Goal: Browse casually: Explore the website without a specific task or goal

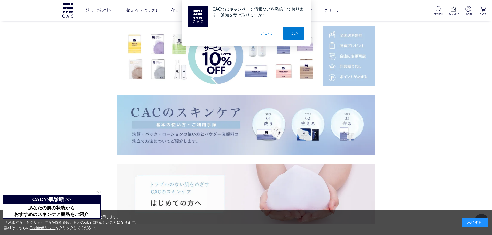
scroll to position [852, 0]
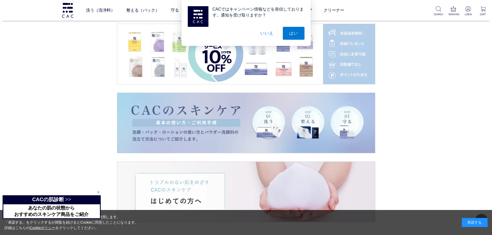
click at [273, 32] on button "いいえ" at bounding box center [267, 33] width 26 height 13
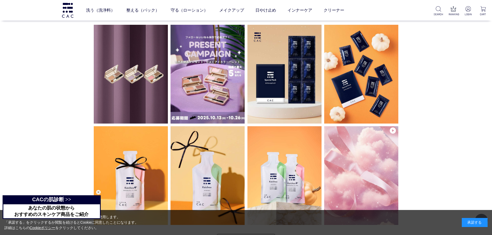
scroll to position [1291, 0]
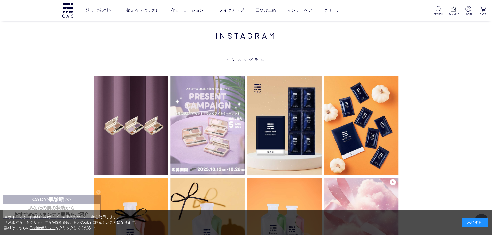
click at [210, 109] on img at bounding box center [207, 125] width 74 height 99
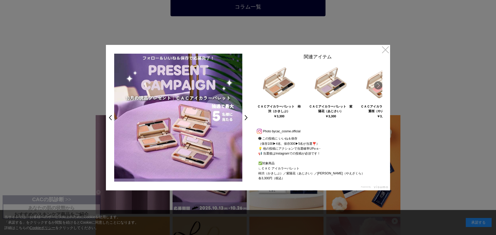
scroll to position [24, 0]
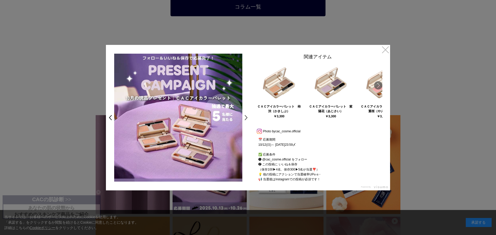
click at [246, 118] on link ">" at bounding box center [247, 117] width 7 height 9
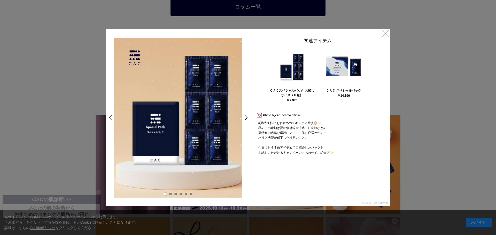
click at [110, 118] on link "<" at bounding box center [108, 117] width 7 height 9
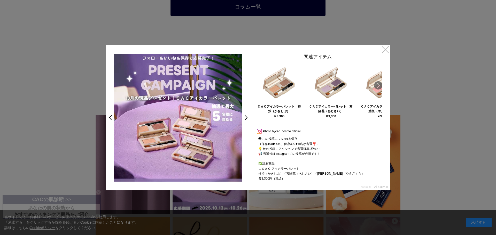
scroll to position [50, 0]
drag, startPoint x: 379, startPoint y: 150, endPoint x: 378, endPoint y: 161, distance: 11.7
click at [378, 161] on div "˗ˋˏ 10月🎃プレゼントキャンペーン💫˟ ༝ ˎˊ˗ 目元にやわらかな立体感を演出 「CACアイカラーパレットセット」を 抽選で最大5名様にプレゼント✨ 📅…" at bounding box center [317, 159] width 129 height 45
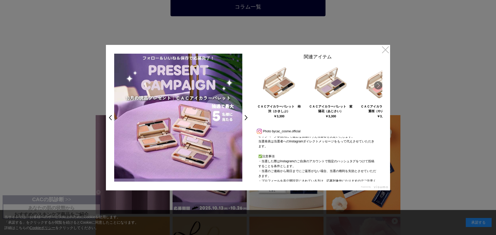
scroll to position [183, 0]
